Goal: Task Accomplishment & Management: Complete application form

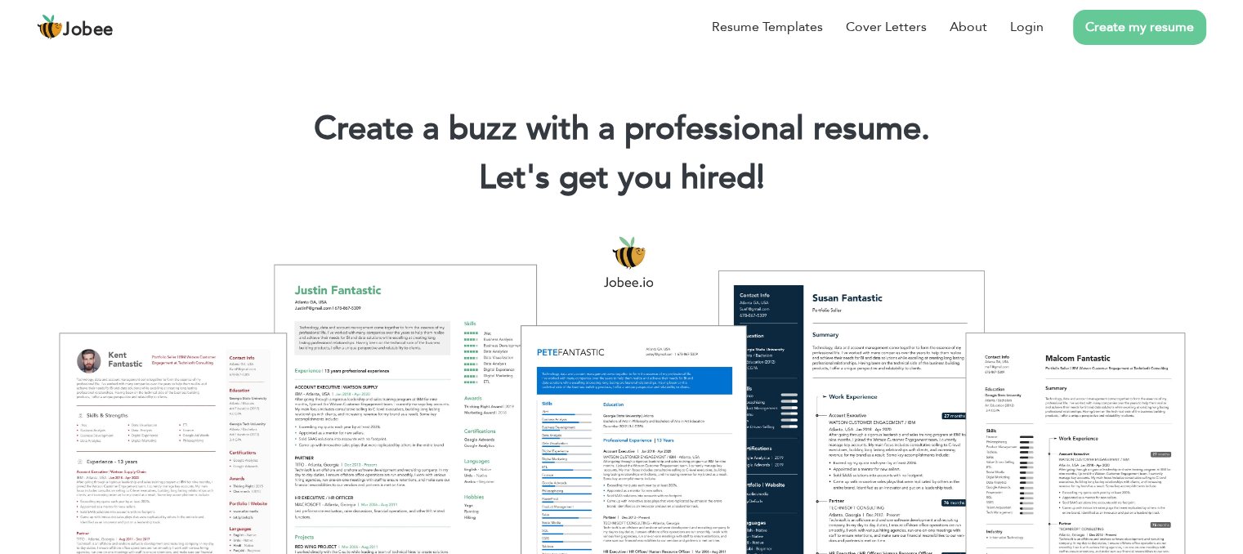
click at [1143, 37] on link "Create my resume" at bounding box center [1139, 27] width 133 height 35
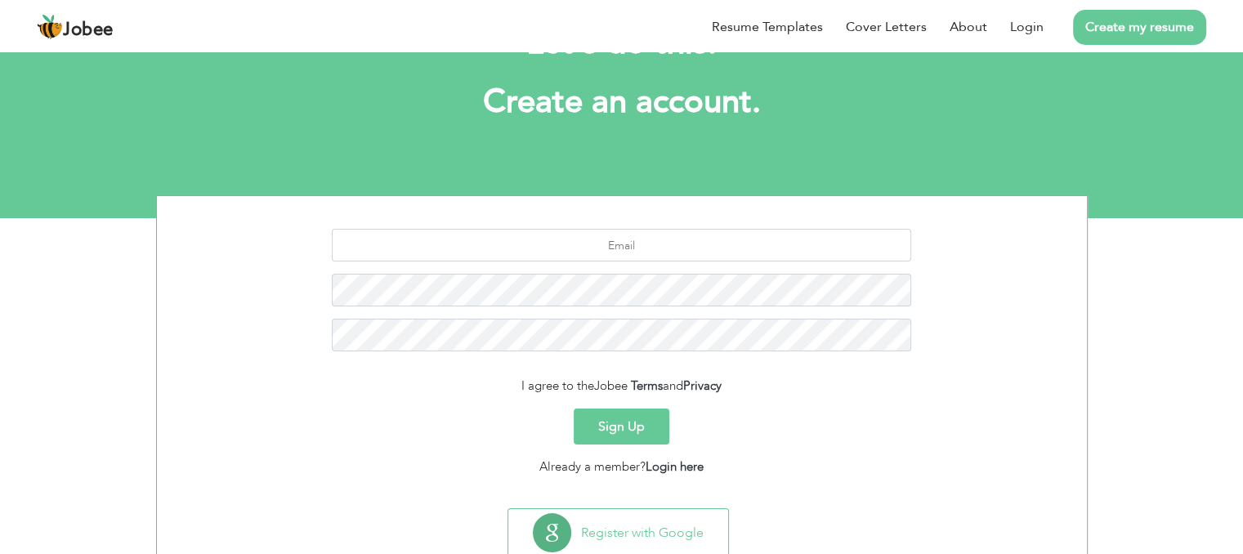
scroll to position [101, 0]
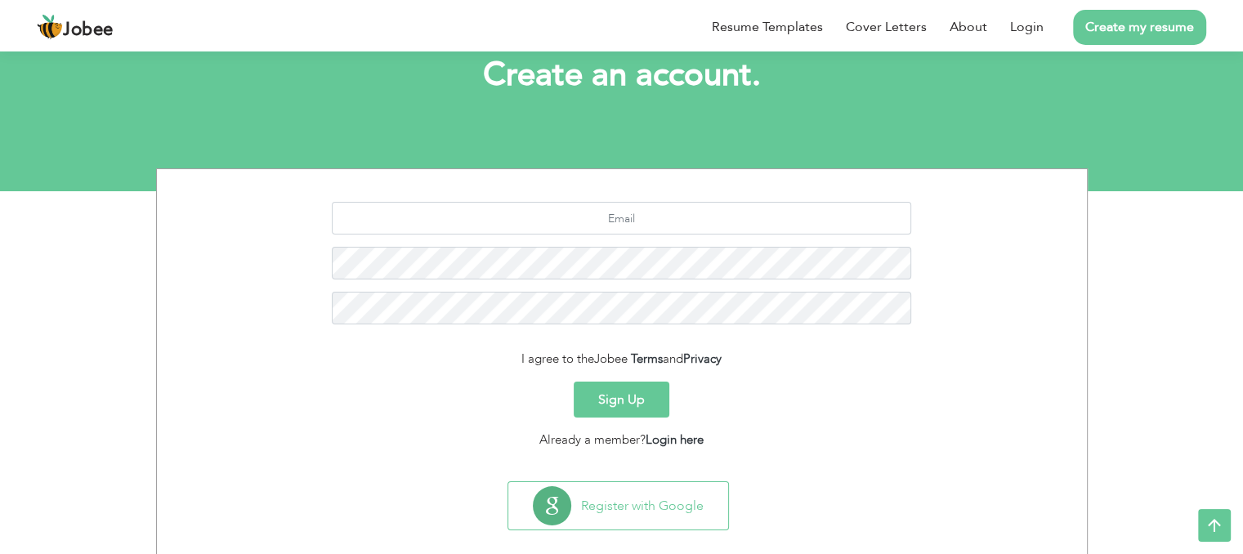
click at [624, 391] on button "Sign Up" at bounding box center [622, 400] width 96 height 36
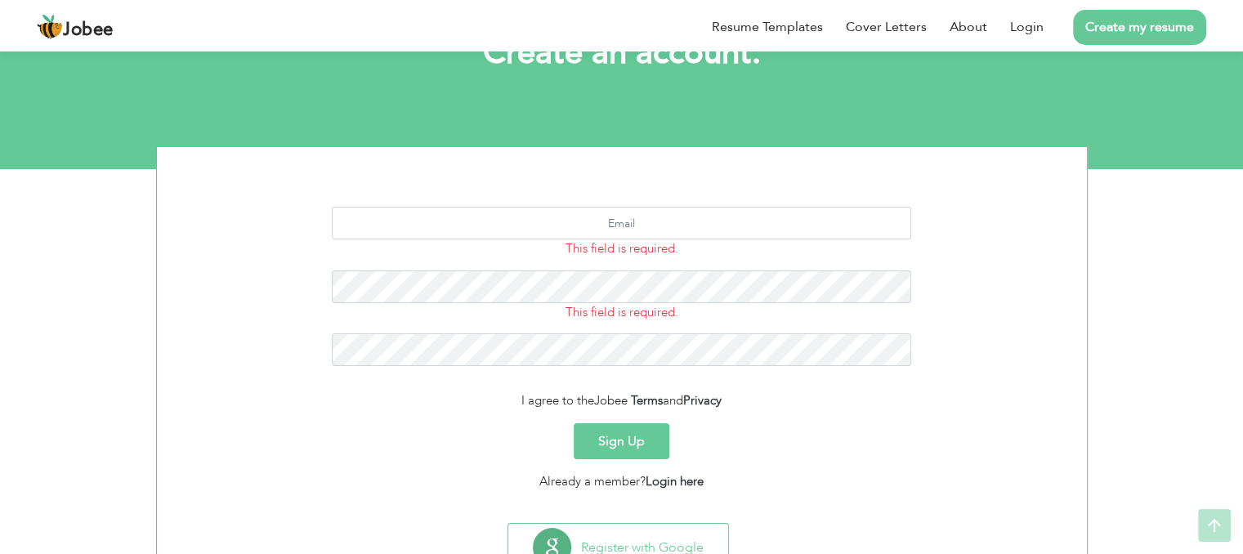
scroll to position [124, 0]
click at [598, 220] on input "text" at bounding box center [621, 222] width 579 height 33
click at [602, 222] on input "text" at bounding box center [621, 222] width 579 height 33
click at [665, 181] on section "minahilramzan600 This field is required. This field is required. I agree to the…" at bounding box center [621, 330] width 905 height 369
click at [668, 221] on input "minahilramzan600" at bounding box center [621, 222] width 579 height 33
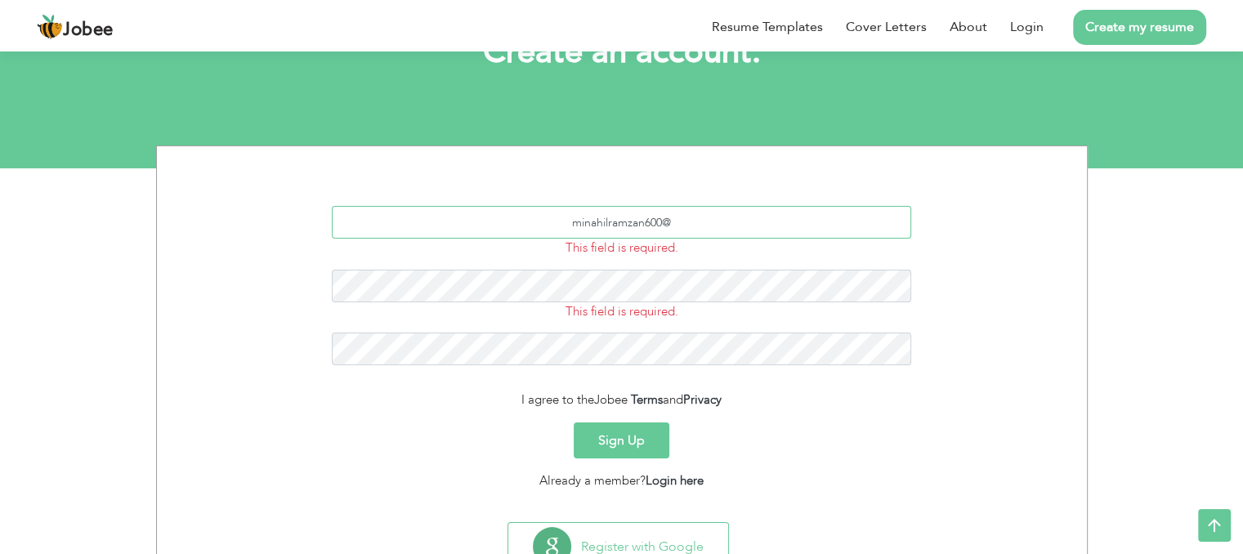
click at [671, 223] on input "minahilramzan600@" at bounding box center [621, 222] width 579 height 33
type input "minahilramzan600@gmail.com"
click at [618, 435] on button "Sign Up" at bounding box center [622, 440] width 96 height 36
click at [752, 436] on div "Sign Up" at bounding box center [621, 440] width 905 height 36
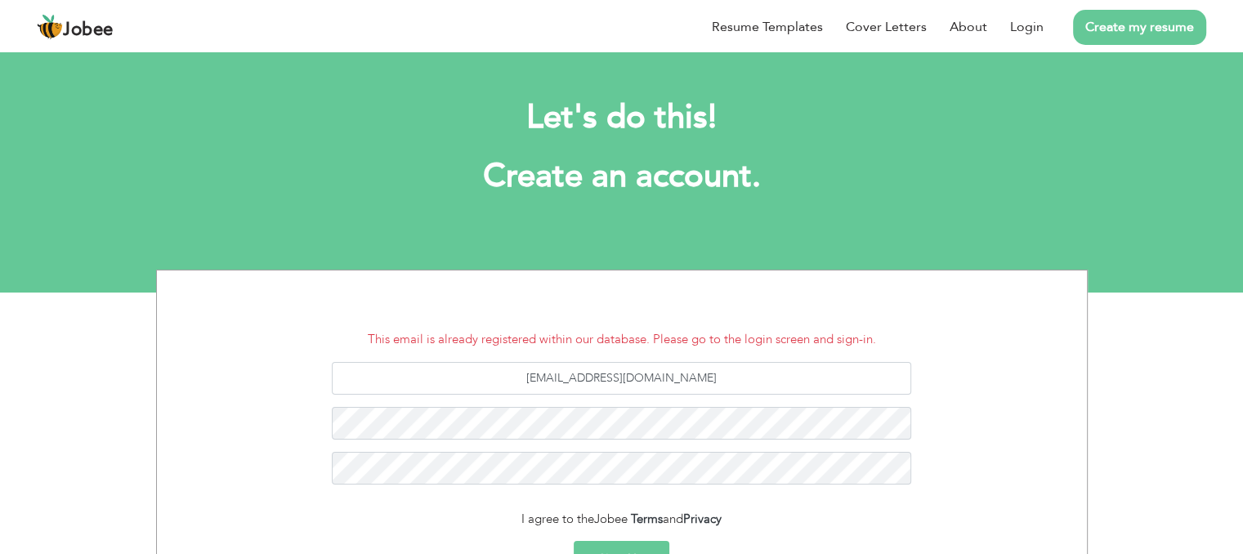
click at [803, 492] on div "[EMAIL_ADDRESS][DOMAIN_NAME]" at bounding box center [621, 429] width 905 height 135
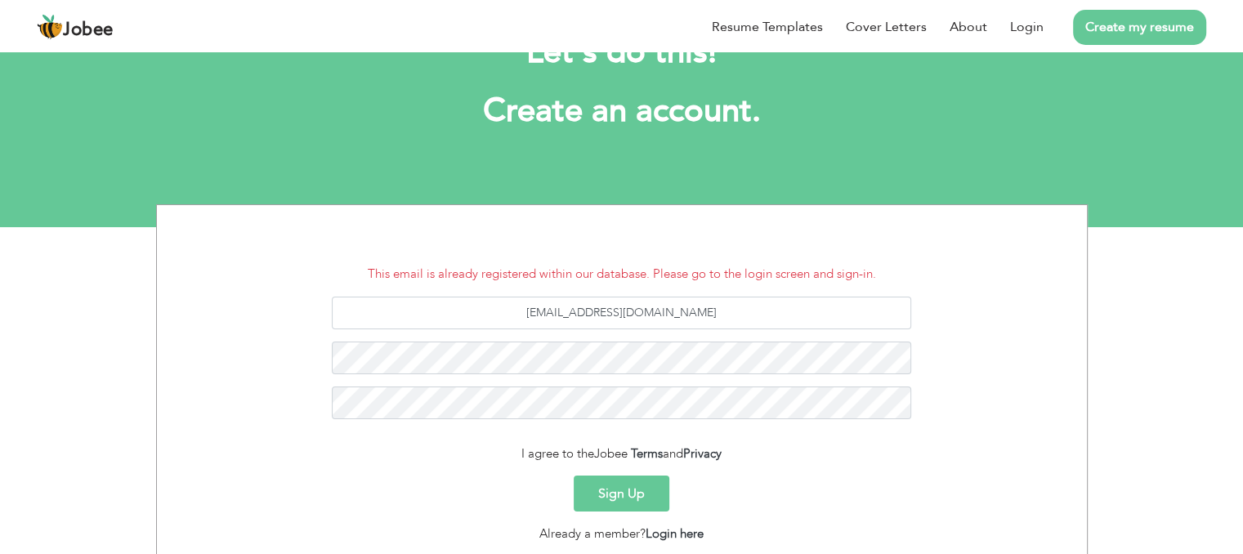
scroll to position [160, 0]
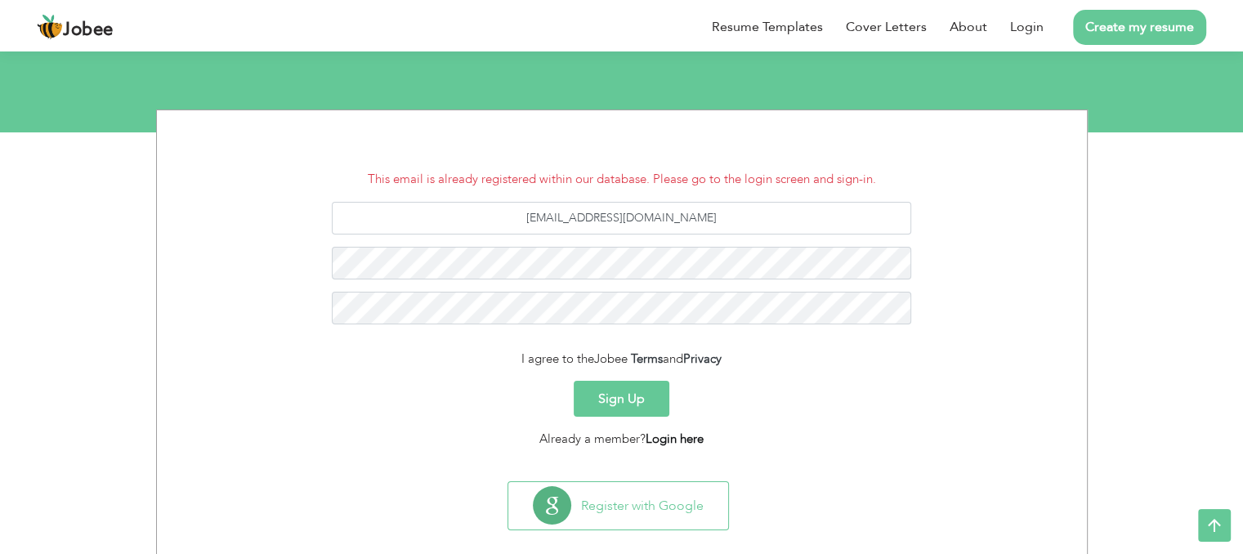
click at [676, 433] on link "Login here" at bounding box center [674, 439] width 58 height 16
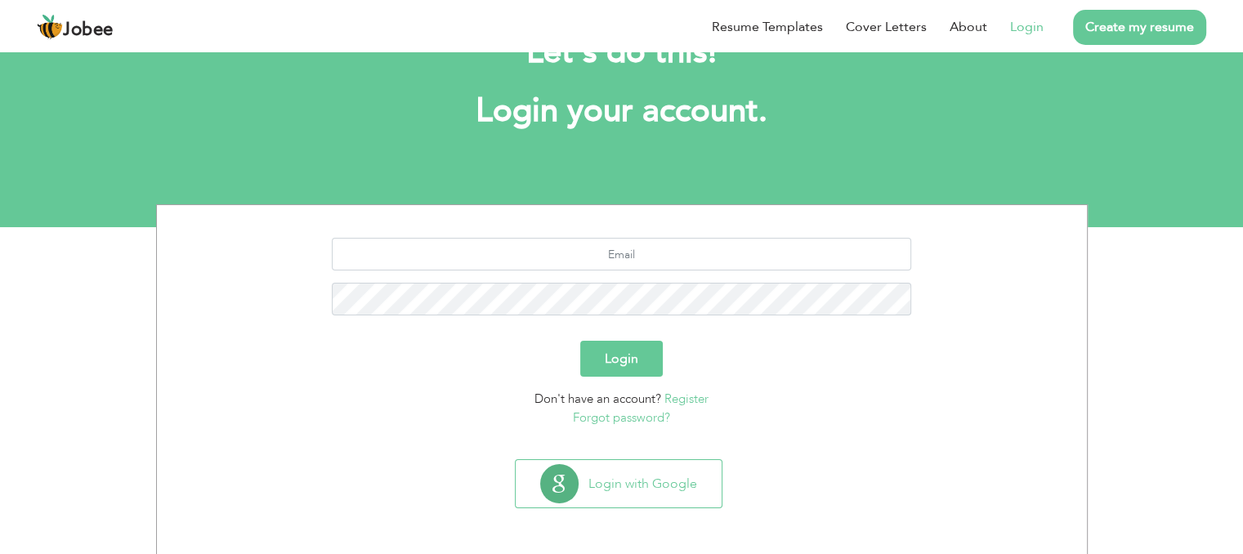
scroll to position [65, 0]
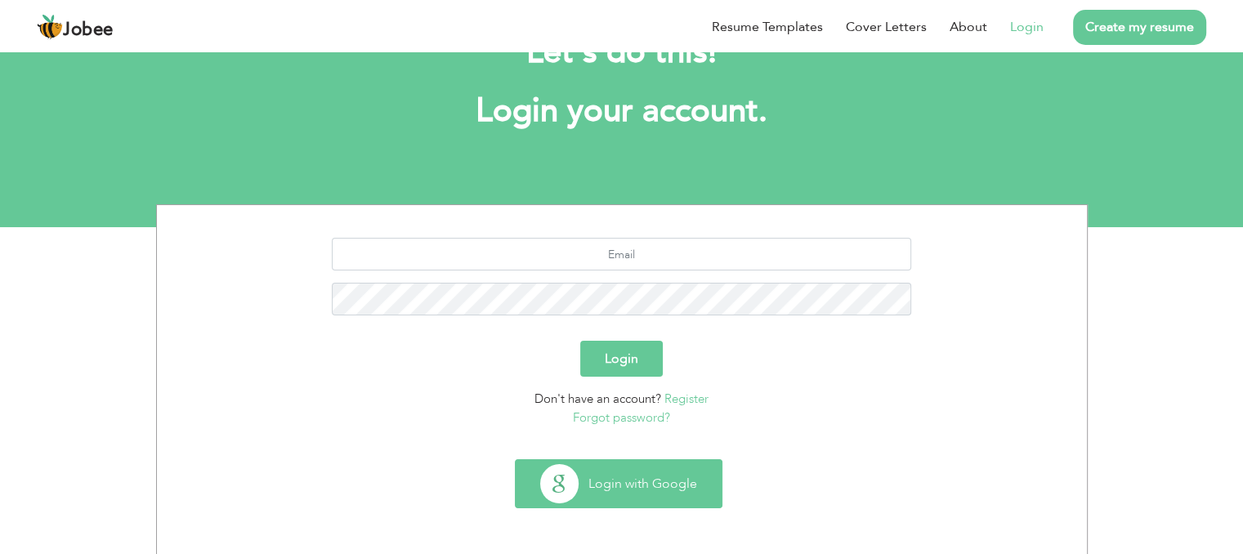
click at [632, 488] on button "Login with Google" at bounding box center [619, 483] width 206 height 47
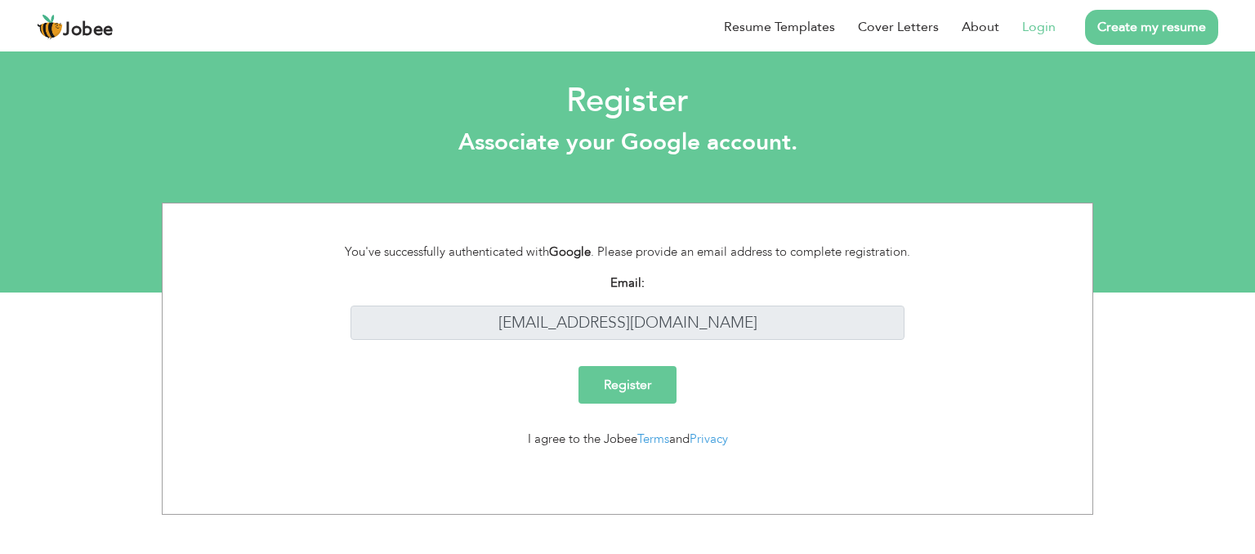
click at [630, 390] on input "Register" at bounding box center [627, 385] width 98 height 38
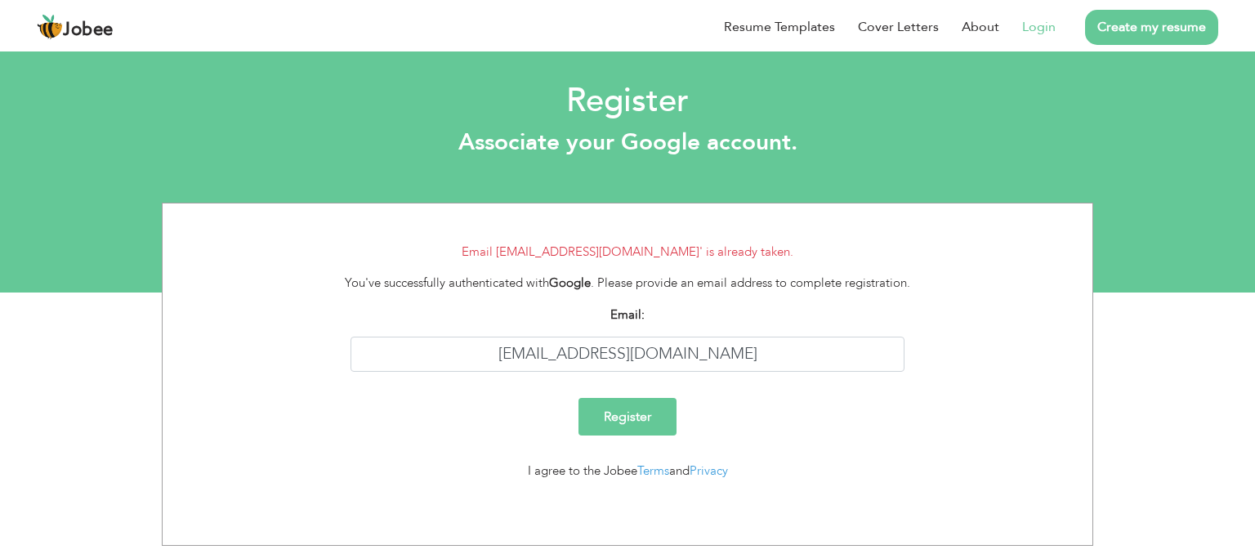
click at [1026, 22] on link "Login" at bounding box center [1038, 27] width 33 height 20
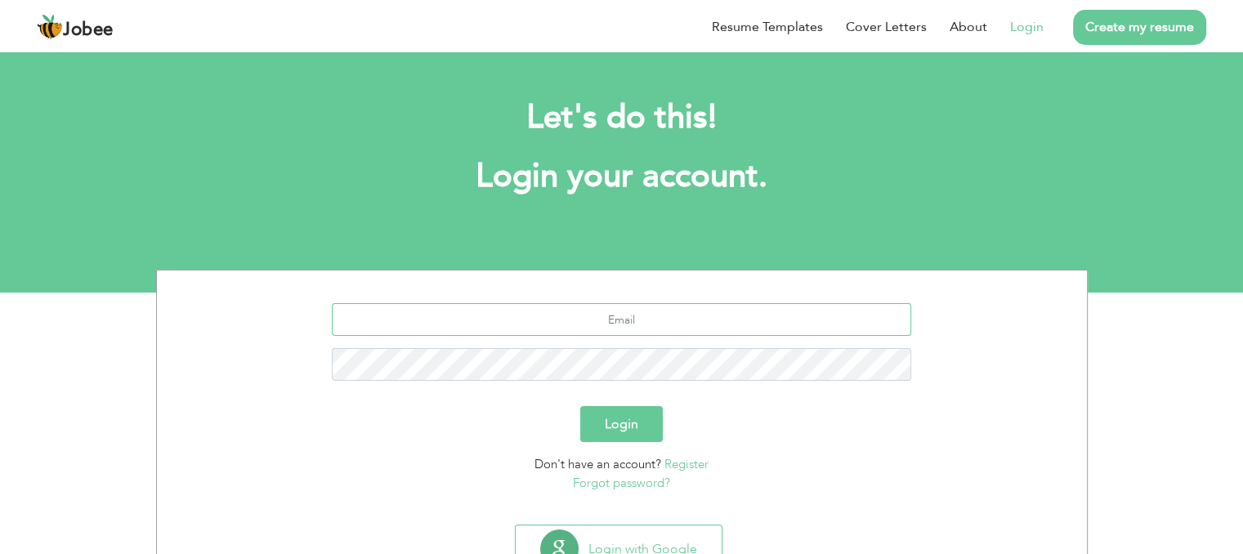
click at [668, 324] on input "text" at bounding box center [621, 319] width 579 height 33
type input "[EMAIL_ADDRESS][DOMAIN_NAME]"
click at [693, 467] on link "Register" at bounding box center [686, 464] width 44 height 16
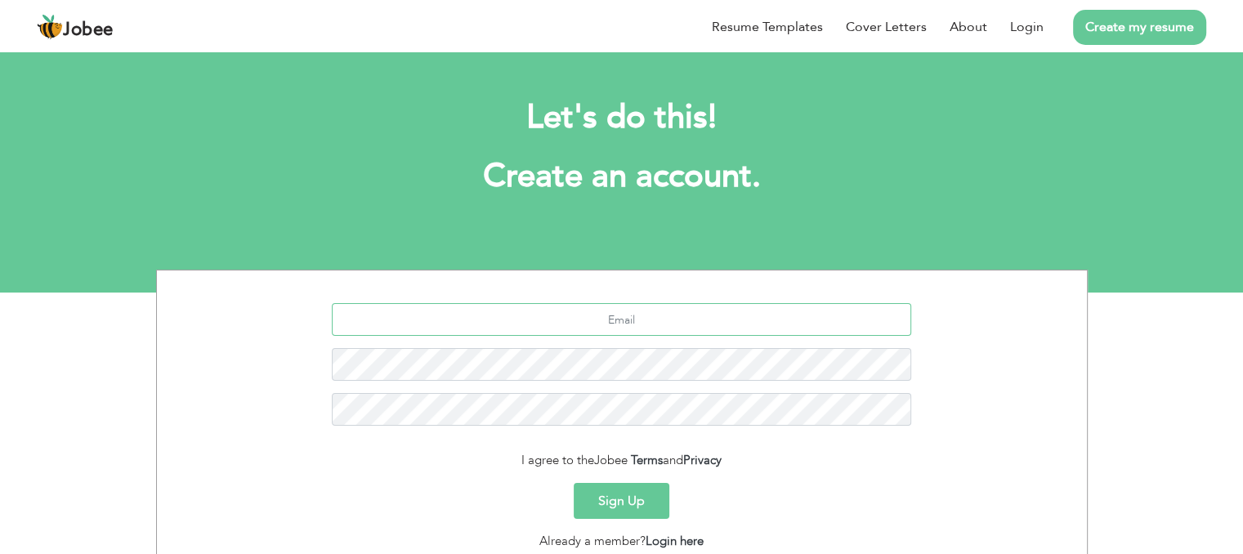
click at [627, 319] on input "text" at bounding box center [621, 319] width 579 height 33
click at [651, 313] on input "text" at bounding box center [621, 319] width 579 height 33
type input "[EMAIL_ADDRESS][DOMAIN_NAME]"
click at [614, 496] on button "Sign Up" at bounding box center [622, 501] width 96 height 36
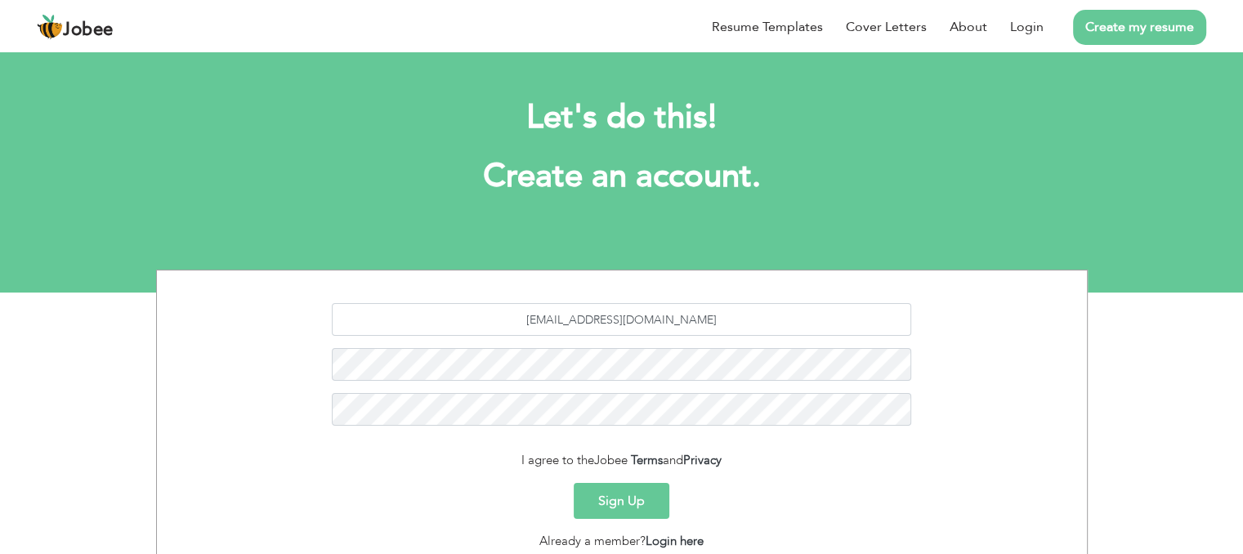
click at [614, 496] on button "Sign Up" at bounding box center [622, 501] width 96 height 36
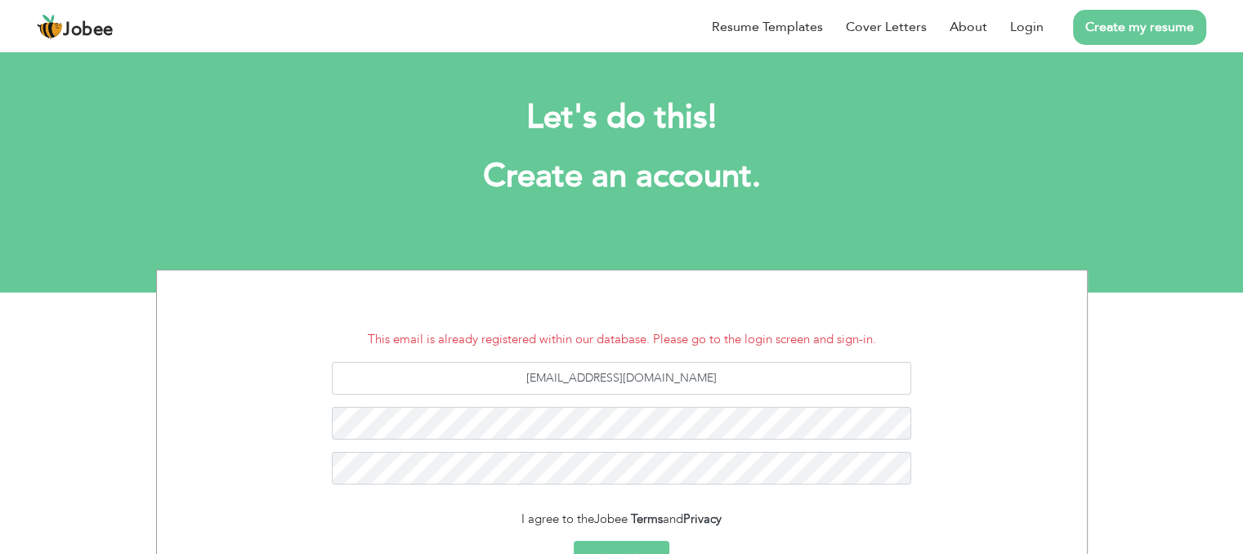
click at [642, 543] on button "Sign Up" at bounding box center [622, 559] width 96 height 36
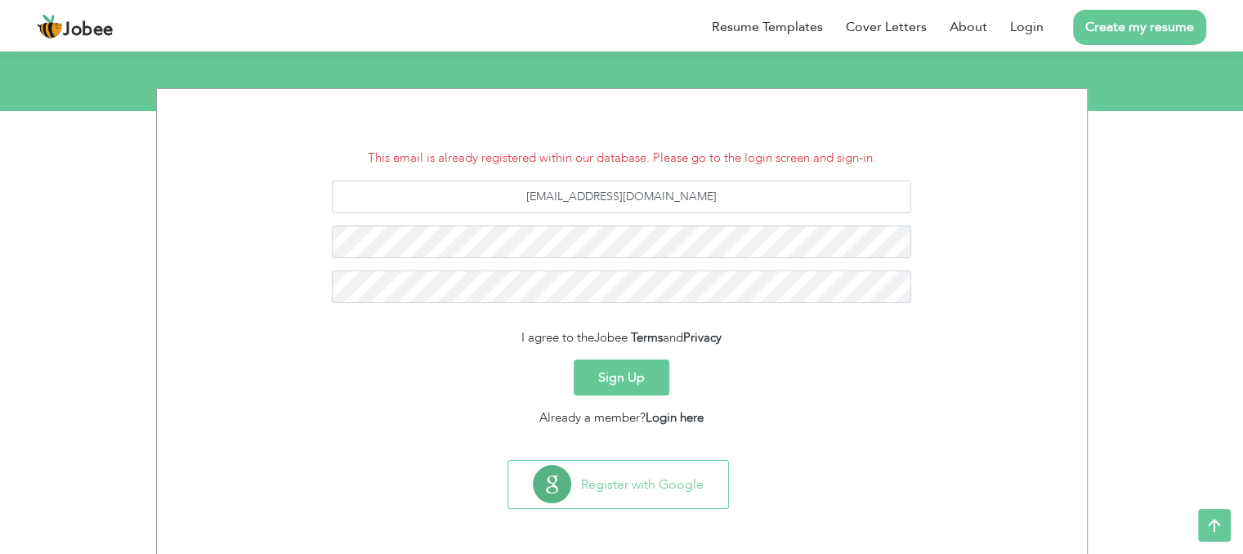
scroll to position [182, 0]
click at [703, 417] on link "Login here" at bounding box center [674, 417] width 58 height 16
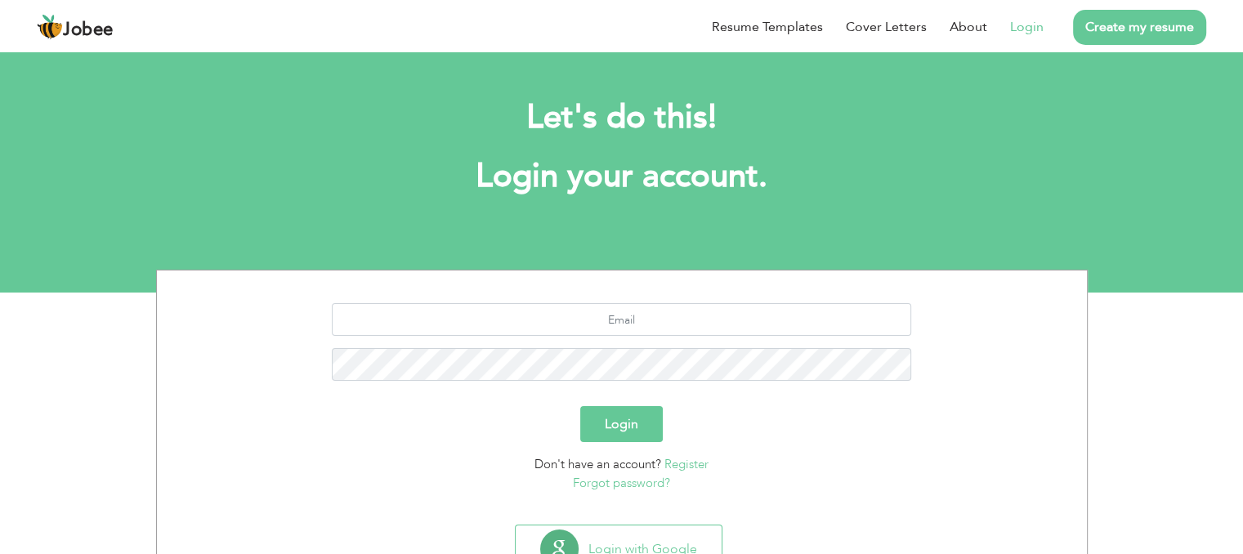
scroll to position [65, 0]
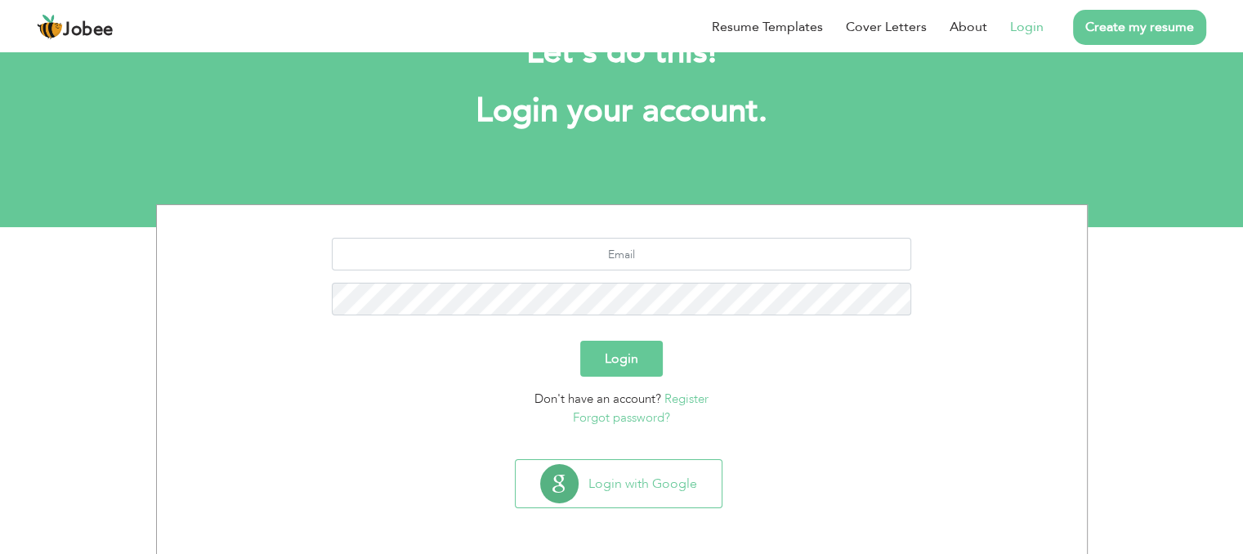
drag, startPoint x: 644, startPoint y: 230, endPoint x: 647, endPoint y: 270, distance: 40.2
click at [647, 270] on section "Login Don't have an account? Register Forgot password?" at bounding box center [621, 329] width 905 height 248
drag, startPoint x: 647, startPoint y: 270, endPoint x: 667, endPoint y: 252, distance: 26.6
click at [667, 252] on div at bounding box center [621, 283] width 905 height 90
click at [667, 252] on input "text" at bounding box center [621, 254] width 579 height 33
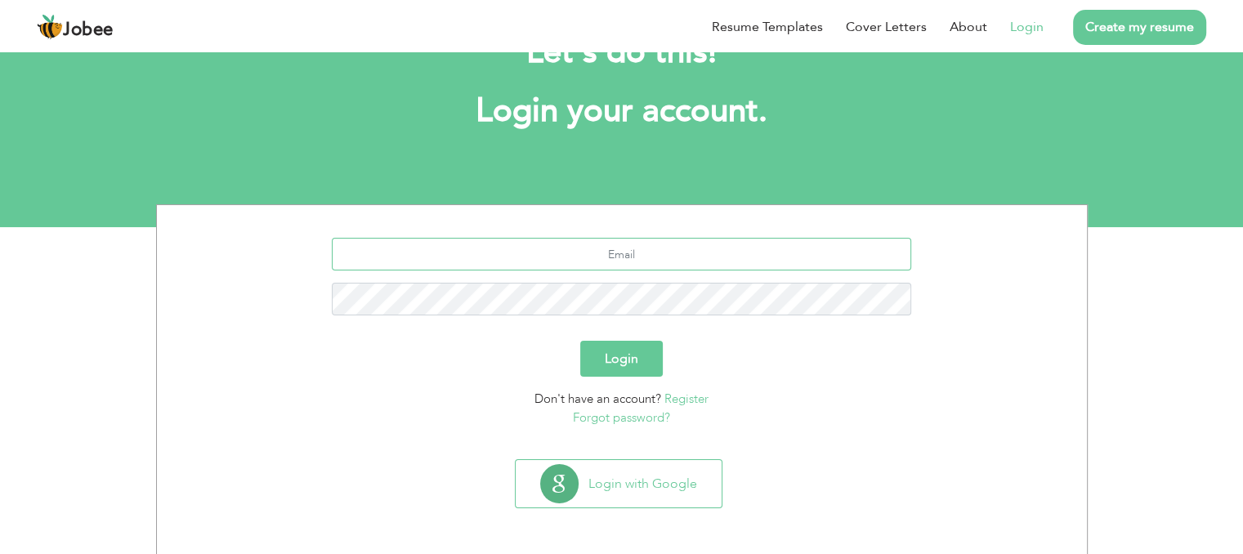
type input "minahilramzan600@gmail.com"
click at [647, 368] on button "Login" at bounding box center [621, 359] width 83 height 36
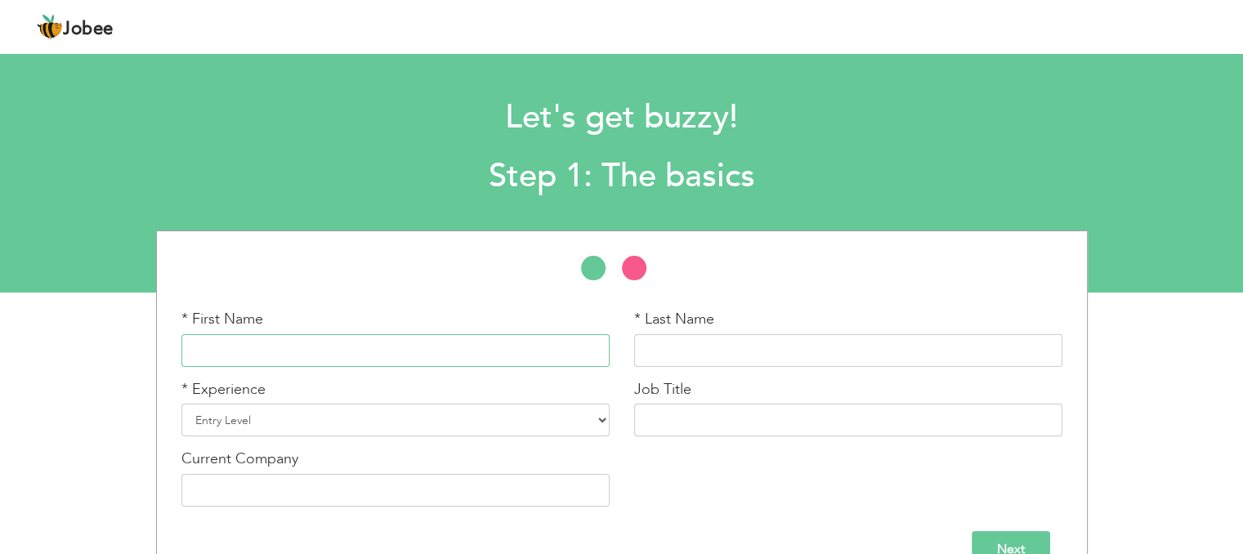
click at [409, 355] on input "text" at bounding box center [395, 350] width 428 height 33
type input "m"
type input "Minahil"
click at [662, 347] on input "text" at bounding box center [848, 350] width 428 height 33
click at [647, 352] on input "ramzan" at bounding box center [848, 350] width 428 height 33
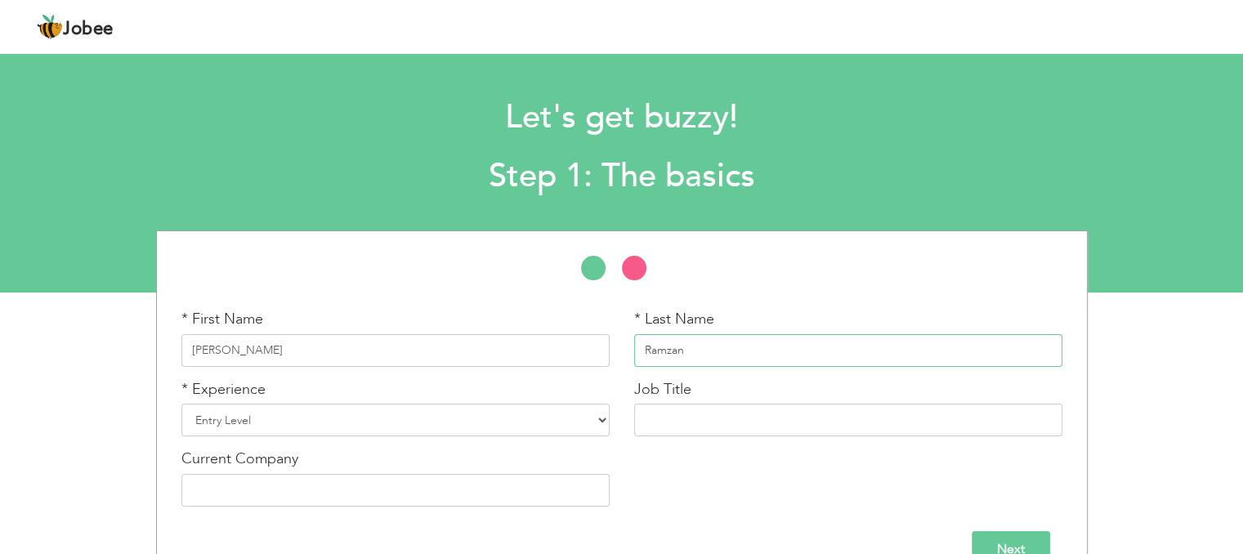
type input "Ramzan"
click at [351, 432] on select "Entry Level Less than 1 Year 1 Year 2 Years 3 Years 4 Years 5 Years 6 Years 7 Y…" at bounding box center [395, 420] width 428 height 33
click at [62, 203] on div "Let's get buzzy! Step 1: The basics" at bounding box center [621, 143] width 1243 height 126
click at [239, 426] on select "Entry Level Less than 1 Year 1 Year 2 Years 3 Years 4 Years 5 Years 6 Years 7 Y…" at bounding box center [395, 420] width 428 height 33
click at [181, 404] on select "Entry Level Less than 1 Year 1 Year 2 Years 3 Years 4 Years 5 Years 6 Years 7 Y…" at bounding box center [395, 420] width 428 height 33
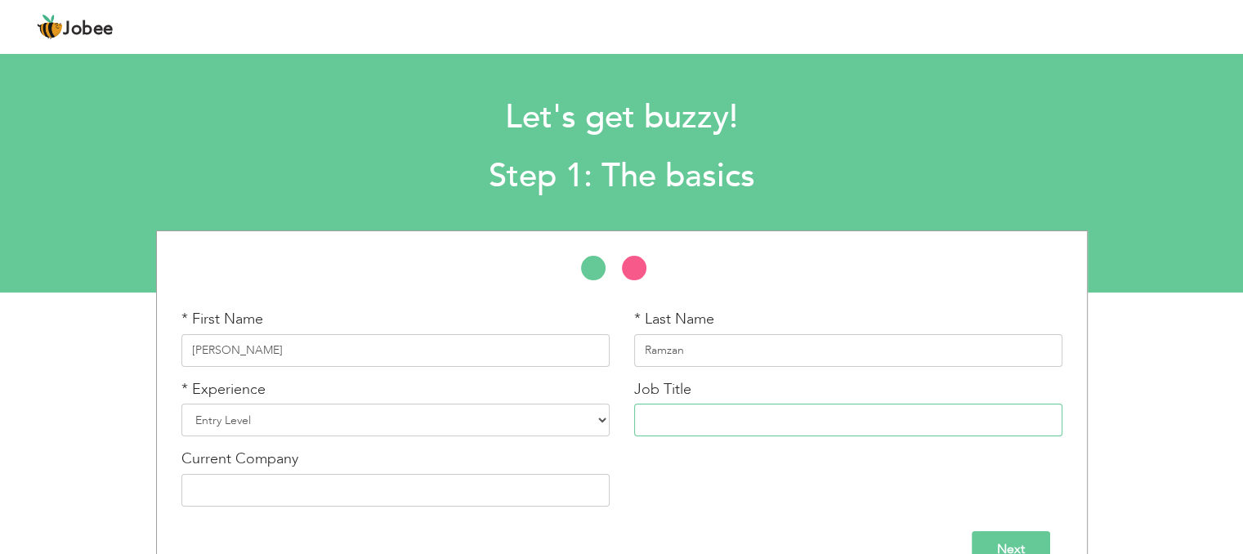
click at [924, 416] on input "text" at bounding box center [848, 420] width 428 height 33
type input "GRraphics design"
click at [557, 500] on input "text" at bounding box center [395, 490] width 428 height 33
click at [721, 481] on div "* First Name Minahil * Last Name Ramzan * Experience Entry Level Less than 1 Ye…" at bounding box center [621, 414] width 905 height 210
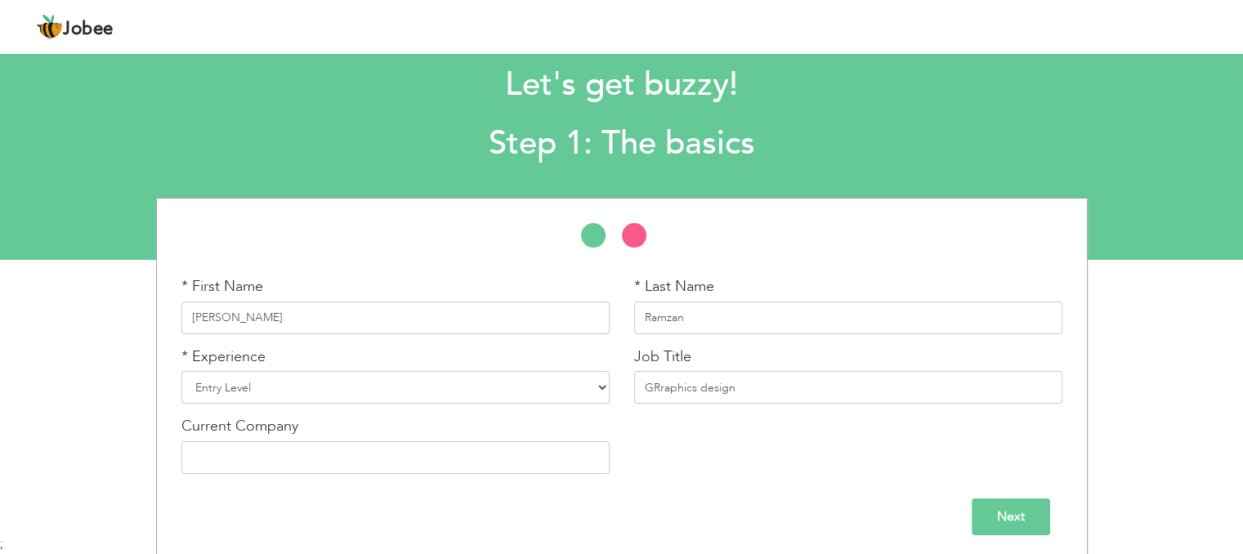
scroll to position [38, 0]
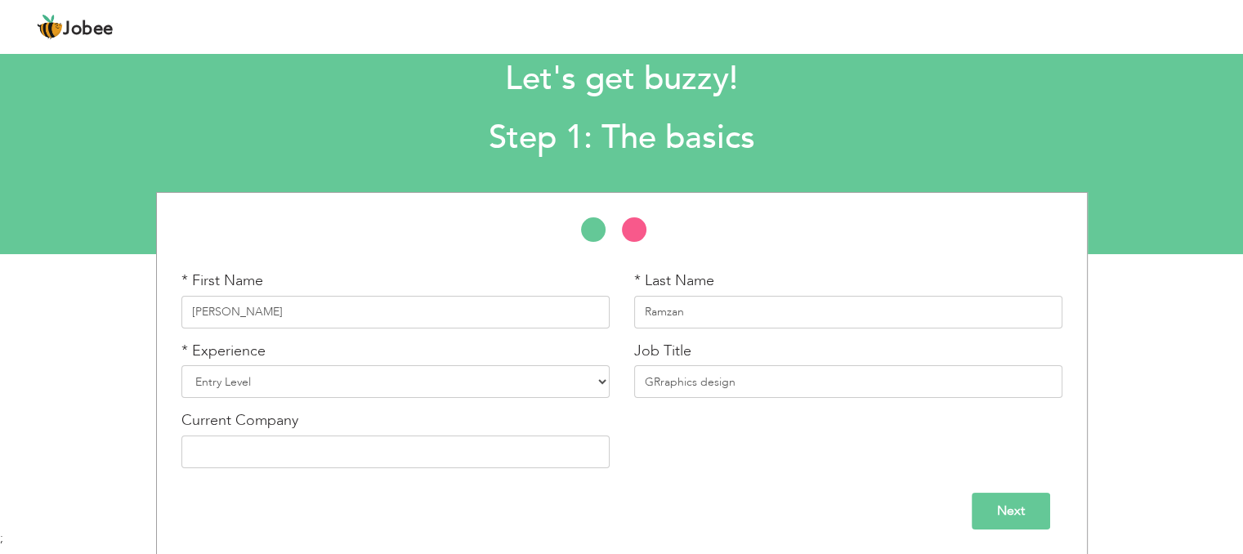
click at [793, 458] on div "* First Name Minahil * Last Name Ramzan * Experience Entry Level Less than 1 Ye…" at bounding box center [621, 375] width 905 height 210
click at [227, 442] on input "text" at bounding box center [395, 451] width 428 height 33
type input "peaksolution"
click at [1038, 511] on input "Next" at bounding box center [1010, 511] width 78 height 37
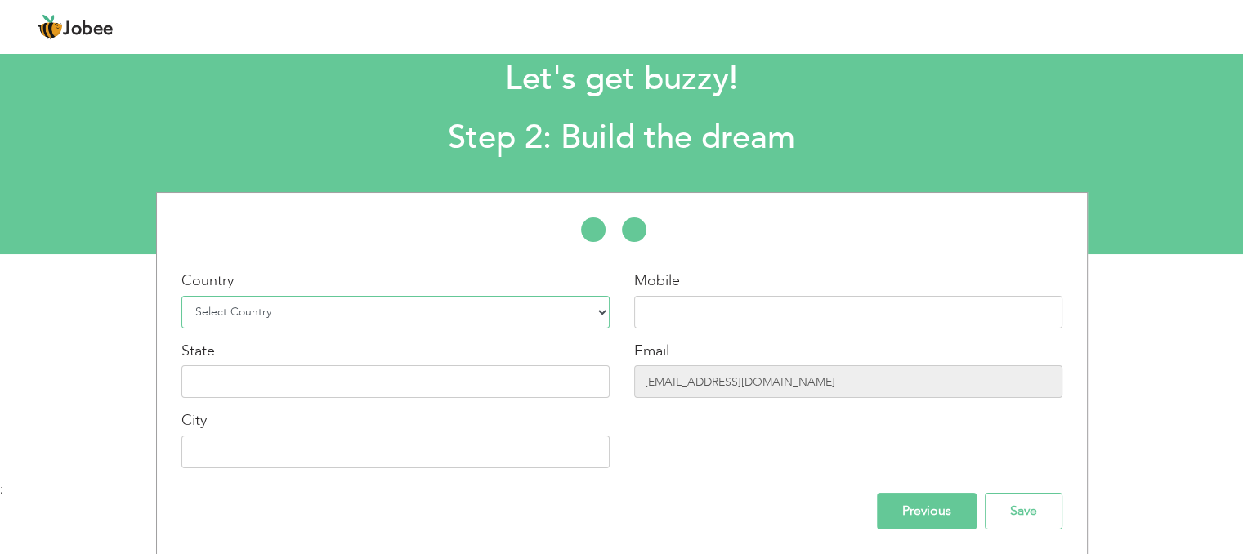
click at [601, 310] on select "Select Country Afghanistan Albania Algeria American Samoa Andorra Angola Anguil…" at bounding box center [395, 312] width 428 height 33
select select "166"
click at [181, 296] on select "Select Country Afghanistan Albania Algeria American Samoa Andorra Angola Anguil…" at bounding box center [395, 312] width 428 height 33
click at [722, 314] on input "text" at bounding box center [848, 312] width 428 height 33
click at [532, 391] on input "text" at bounding box center [395, 381] width 428 height 33
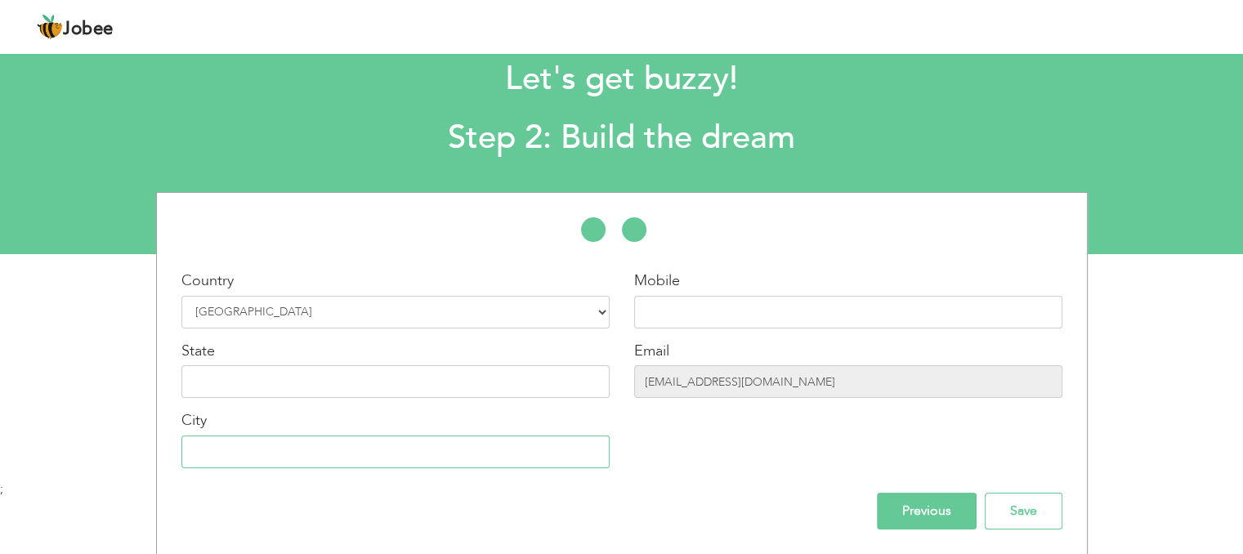
click at [477, 446] on input "text" at bounding box center [395, 451] width 428 height 33
type input "l"
type input "[GEOGRAPHIC_DATA]"
click at [860, 306] on input "text" at bounding box center [848, 312] width 428 height 33
type input "03214141622"
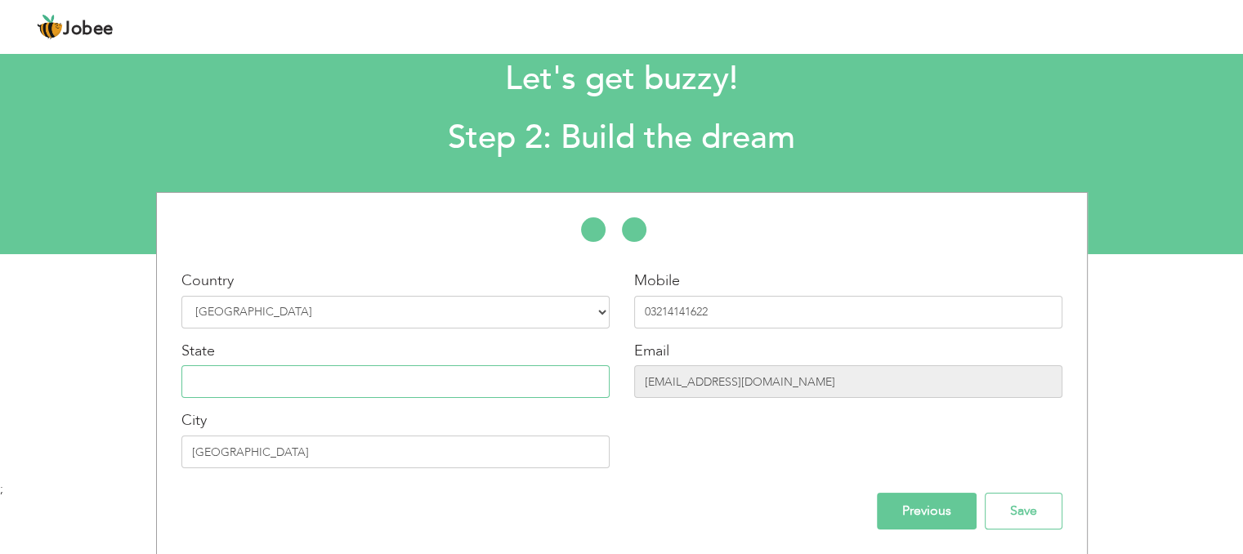
click at [225, 374] on input "text" at bounding box center [395, 381] width 428 height 33
type input "O"
click at [202, 383] on input "Panjab" at bounding box center [395, 381] width 428 height 33
click at [256, 376] on input "Punjab" at bounding box center [395, 381] width 428 height 33
type input "Punjab"
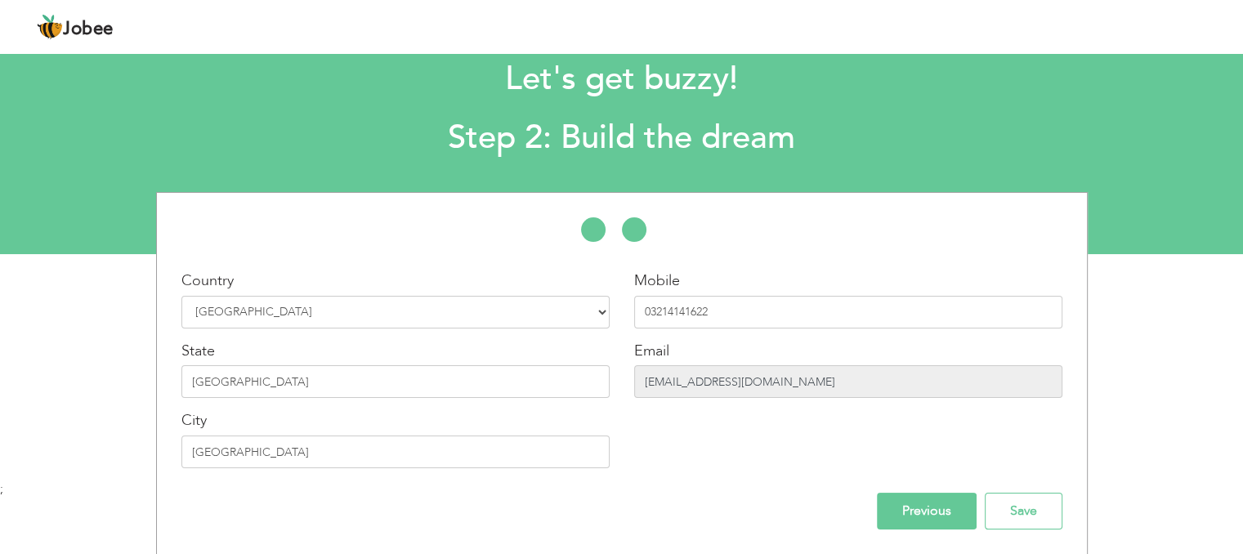
click at [846, 387] on input "minahilramzan600@gmail.com" at bounding box center [848, 381] width 428 height 33
click at [1016, 502] on input "Save" at bounding box center [1023, 511] width 78 height 37
click at [1016, 504] on input "Save" at bounding box center [1023, 511] width 78 height 37
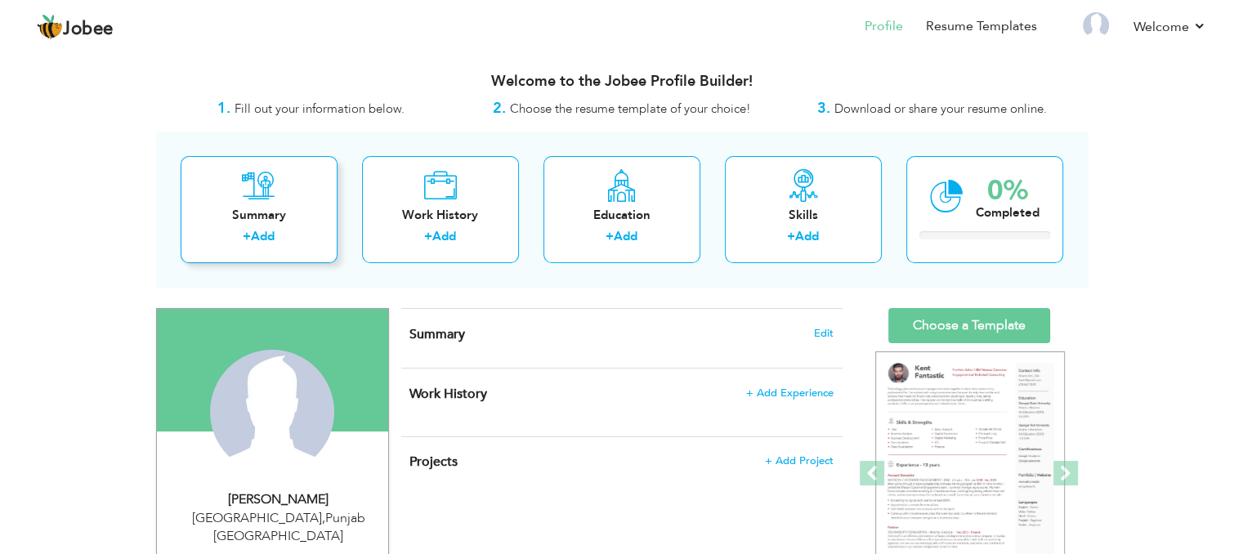
click at [283, 212] on div "Summary" at bounding box center [259, 215] width 131 height 17
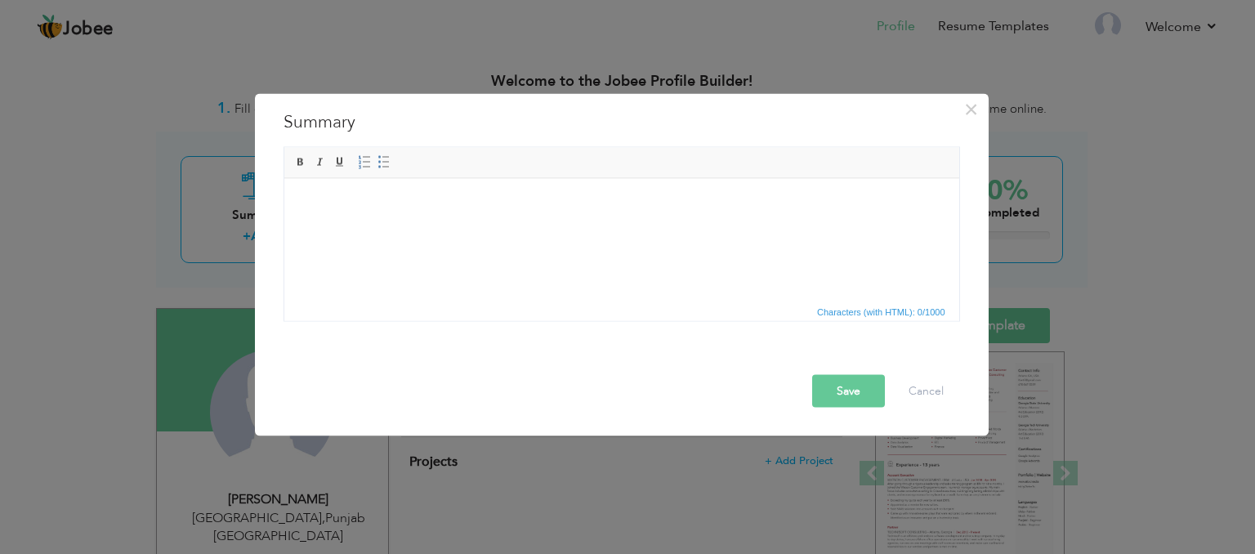
click at [284, 212] on iframe at bounding box center [621, 240] width 675 height 123
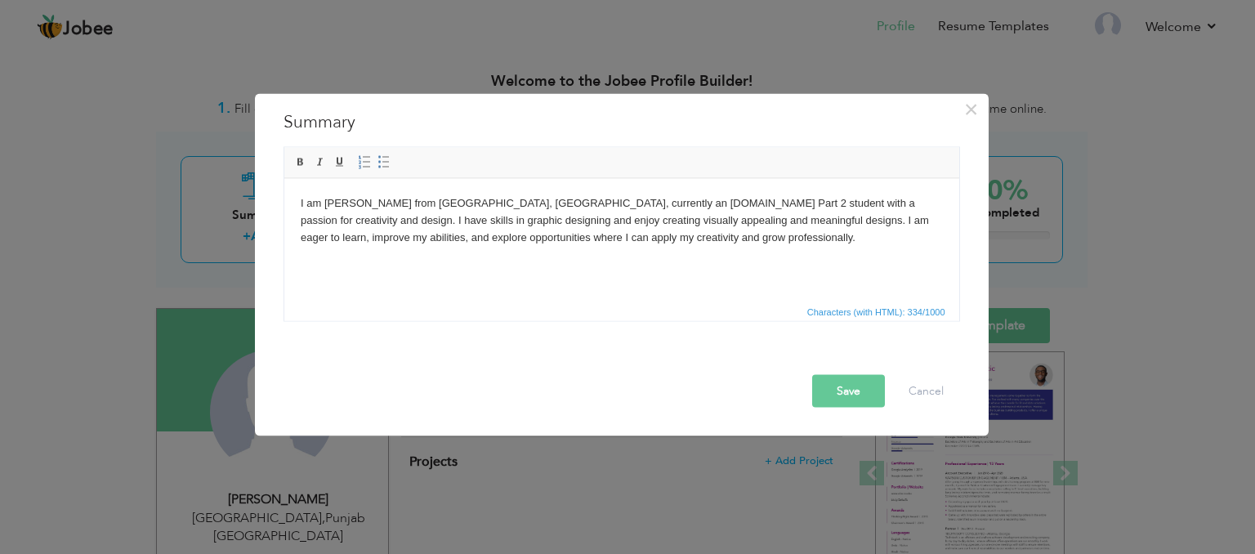
click at [856, 390] on button "Save" at bounding box center [848, 391] width 73 height 33
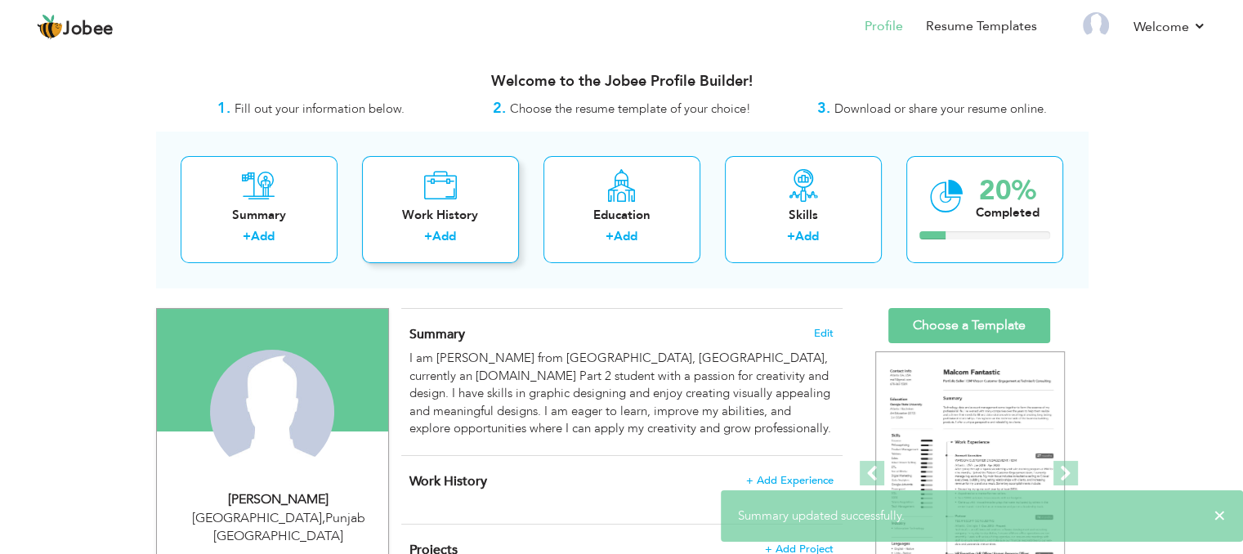
click at [448, 203] on div "Work History + Add" at bounding box center [440, 209] width 157 height 107
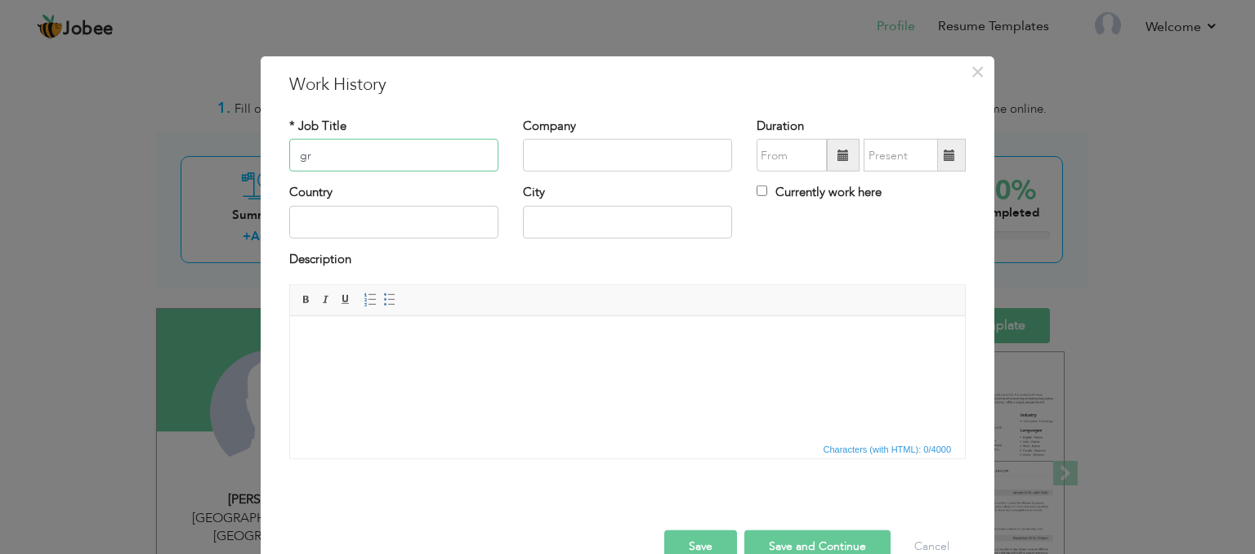
type input "g"
type input "Graphicsdesign"
click at [540, 164] on input "text" at bounding box center [627, 155] width 209 height 33
type input "p"
type input "Peak Solution"
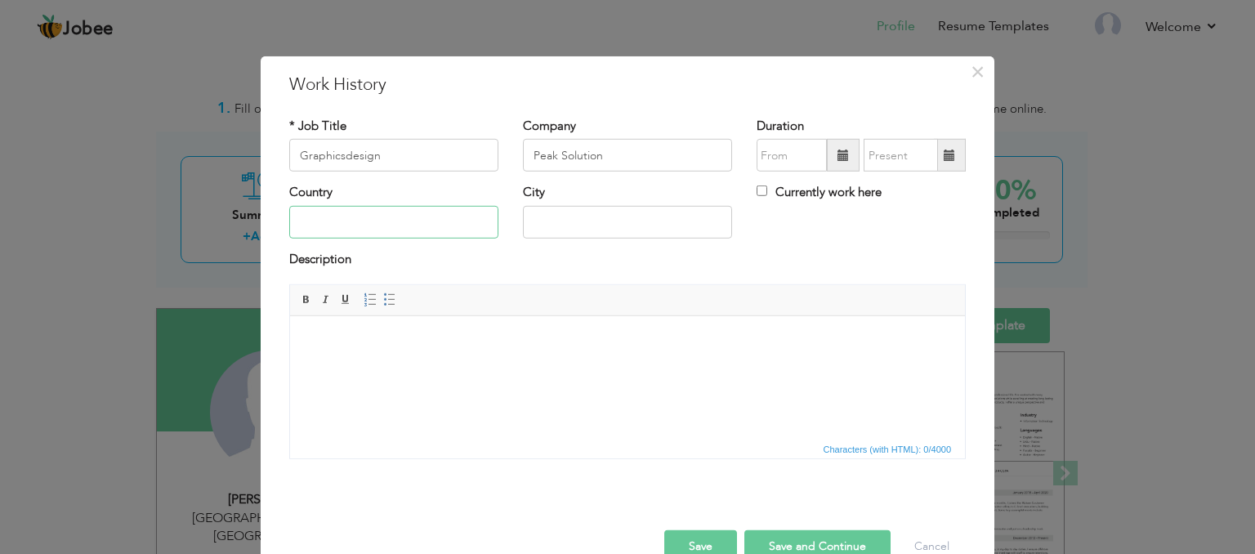
click at [364, 227] on input "text" at bounding box center [393, 222] width 209 height 33
type input "[GEOGRAPHIC_DATA]"
click at [553, 222] on input "text" at bounding box center [627, 222] width 209 height 33
type input "[GEOGRAPHIC_DATA]"
click at [836, 146] on span at bounding box center [843, 155] width 33 height 33
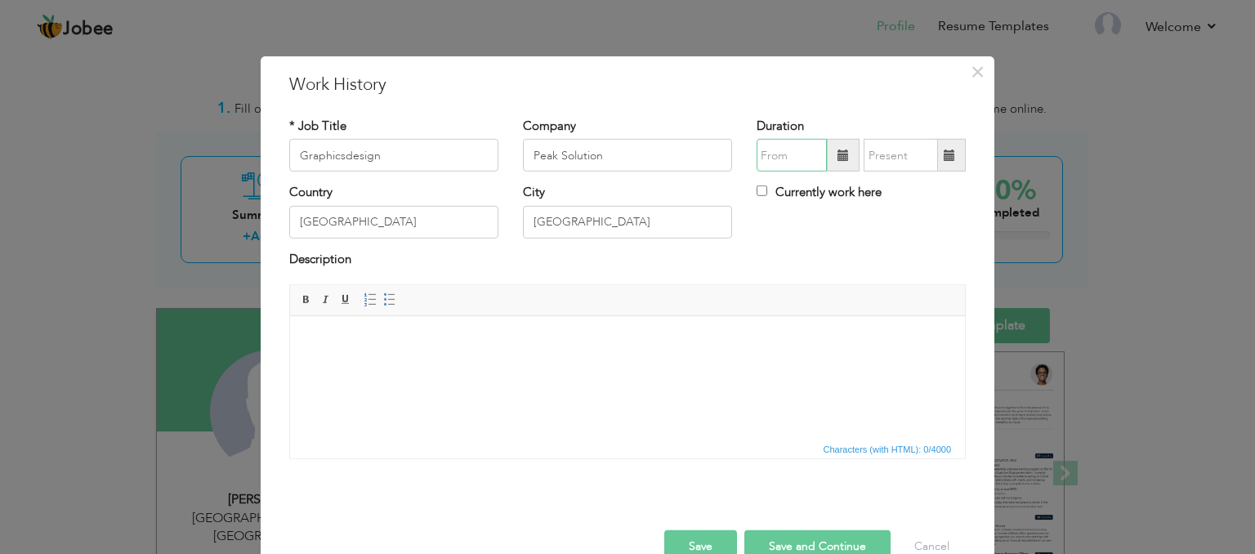
type input "09/2025"
click at [934, 148] on span at bounding box center [950, 155] width 32 height 33
type input "09/2025"
click at [840, 146] on span at bounding box center [843, 155] width 33 height 33
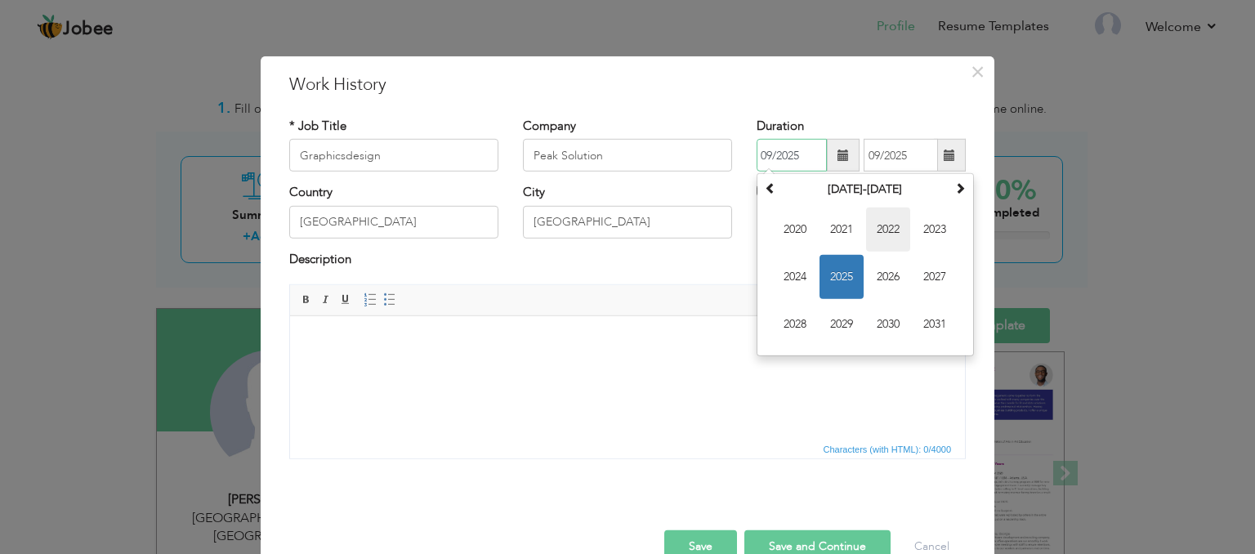
click at [895, 234] on span "2022" at bounding box center [888, 230] width 44 height 44
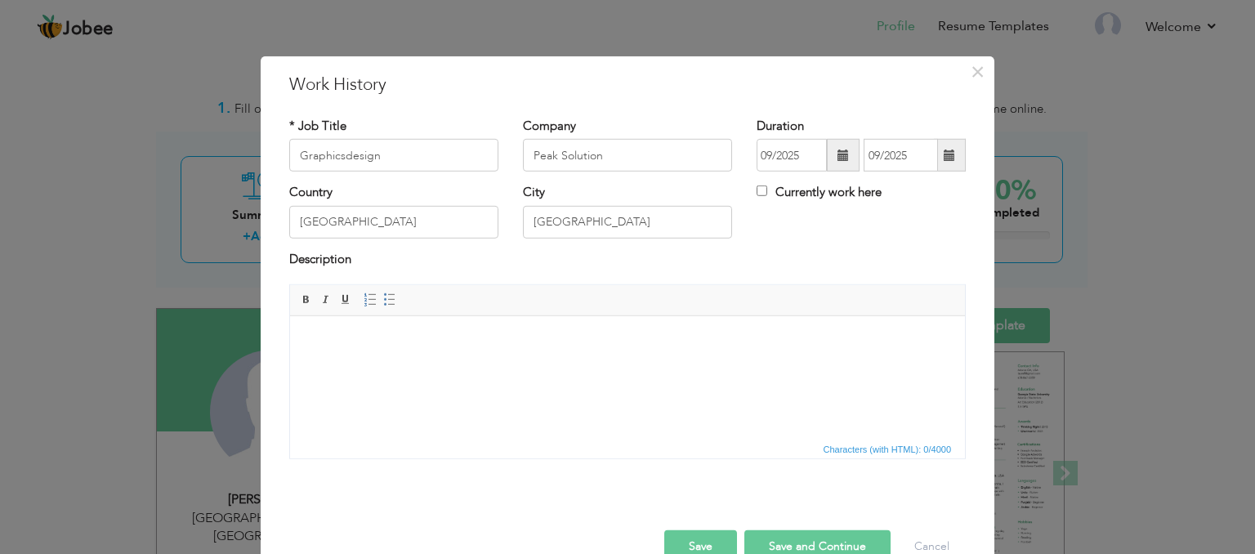
click at [809, 102] on div "× Work History * Job Title Graphicsdesign Company Peak Solution Duration 09/202…" at bounding box center [628, 323] width 734 height 535
click at [840, 151] on span at bounding box center [842, 155] width 11 height 11
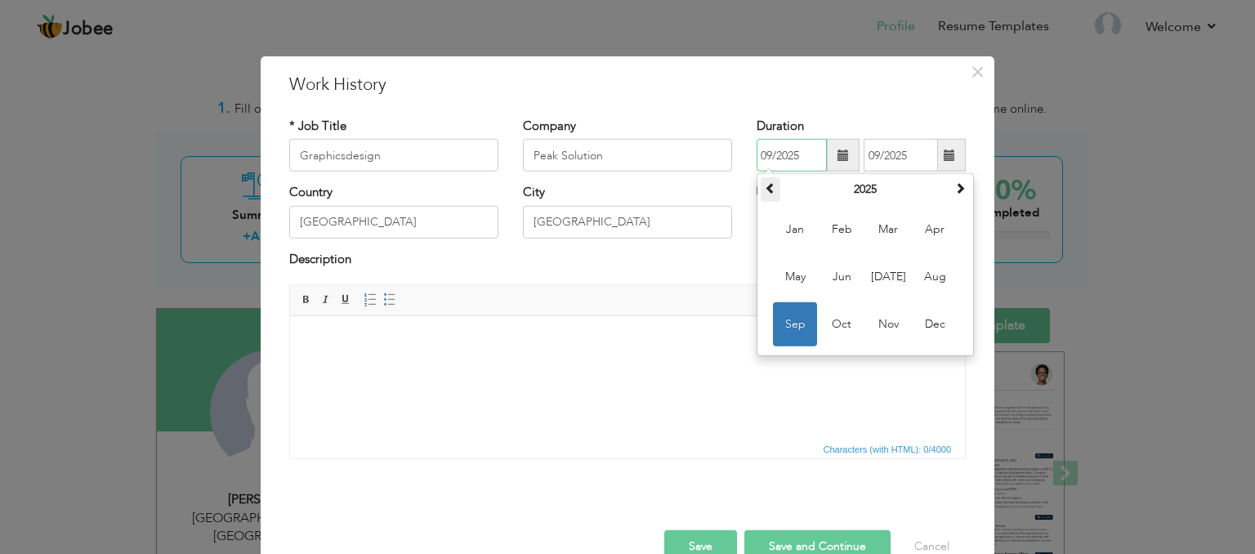
click at [765, 183] on span at bounding box center [770, 187] width 11 height 11
click at [798, 305] on span "Sep" at bounding box center [795, 324] width 44 height 44
type input "09/2024"
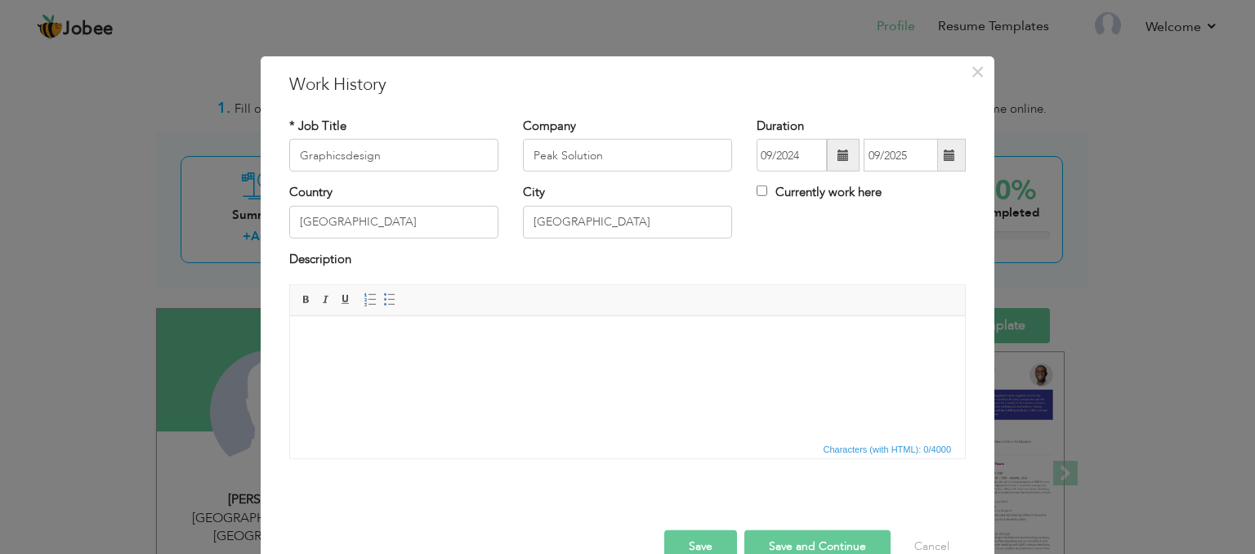
click at [453, 366] on html at bounding box center [627, 341] width 675 height 50
click at [695, 540] on button "Save" at bounding box center [700, 546] width 73 height 33
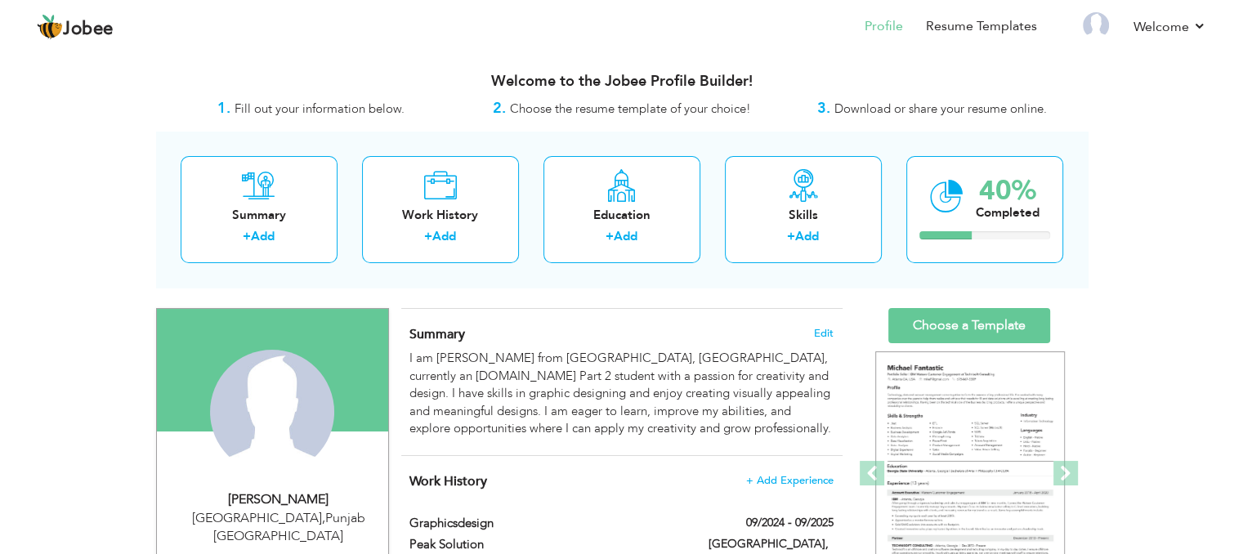
click at [180, 426] on div "Change Remove" at bounding box center [272, 420] width 207 height 141
